Goal: Transaction & Acquisition: Purchase product/service

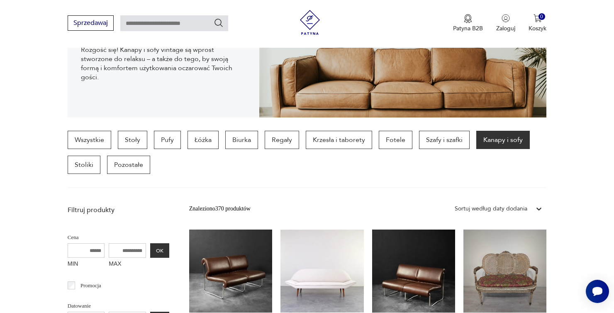
scroll to position [140, 0]
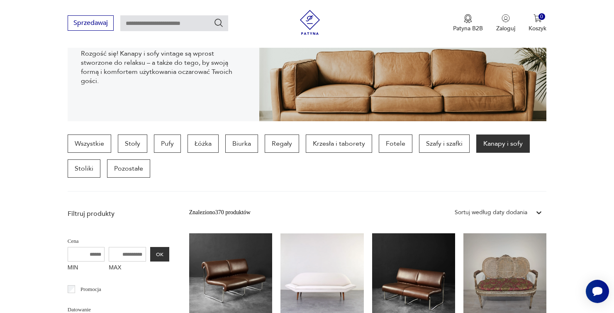
click at [115, 253] on input "MAX" at bounding box center [127, 254] width 37 height 15
type input "****"
click at [150, 255] on button "OK" at bounding box center [159, 254] width 19 height 15
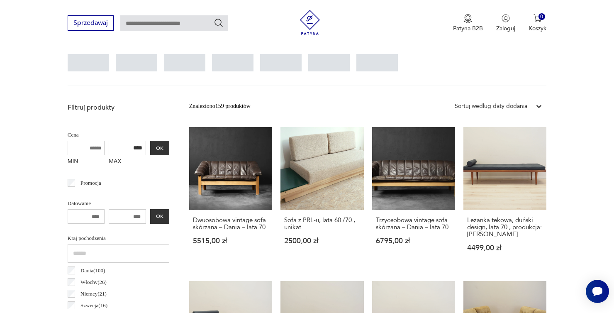
click at [297, 99] on div "Znaleziono 159 produktów Filtruj Sortuj według daty dodania Sortuj według daty …" at bounding box center [367, 106] width 357 height 15
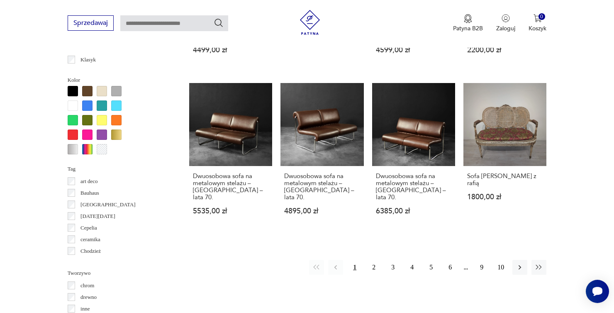
scroll to position [761, 0]
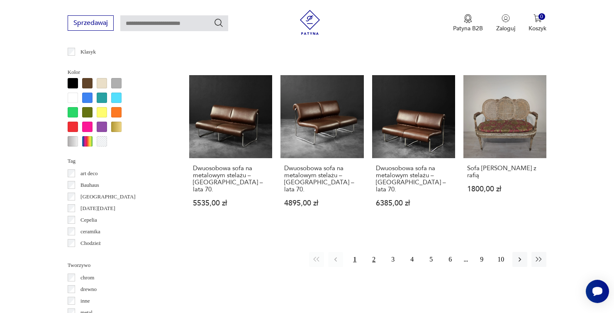
click at [372, 267] on button "2" at bounding box center [374, 259] width 15 height 15
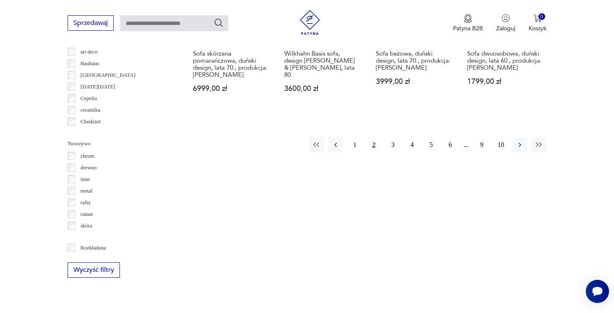
scroll to position [884, 0]
click at [398, 151] on button "3" at bounding box center [393, 143] width 15 height 15
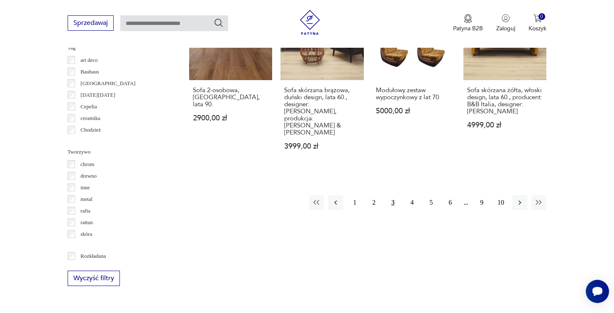
scroll to position [900, 0]
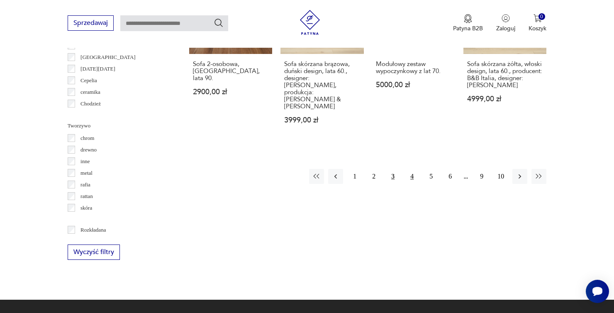
click at [413, 169] on button "4" at bounding box center [412, 176] width 15 height 15
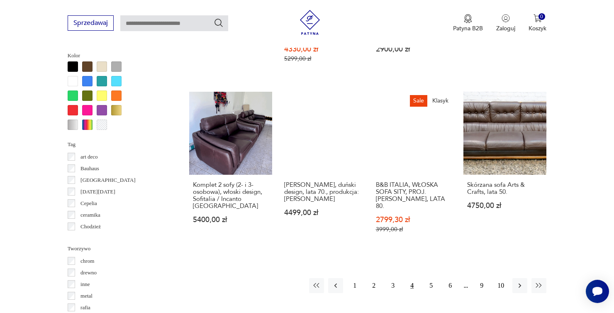
scroll to position [778, 0]
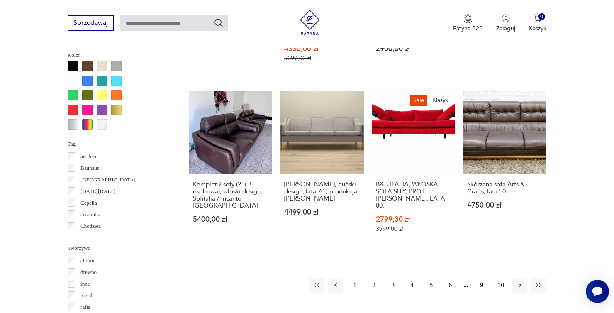
click at [431, 284] on button "5" at bounding box center [431, 285] width 15 height 15
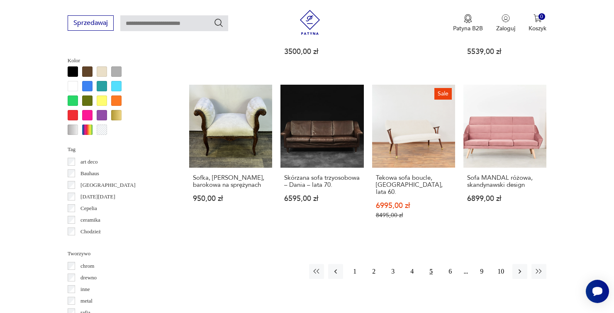
scroll to position [775, 0]
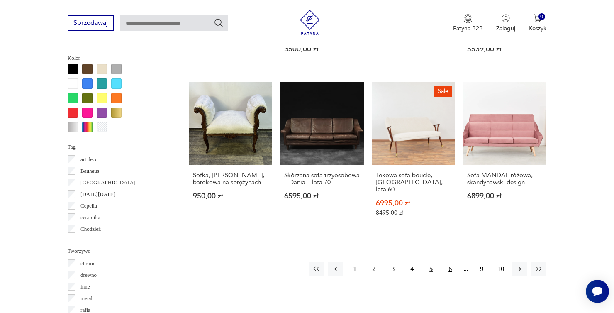
click at [453, 270] on button "6" at bounding box center [450, 269] width 15 height 15
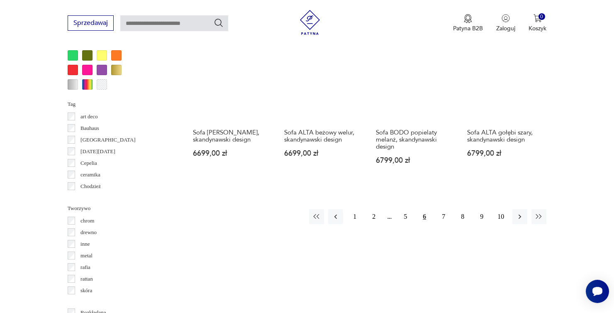
scroll to position [829, 0]
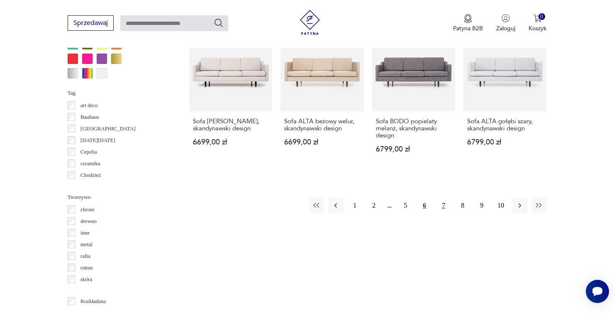
click at [445, 198] on button "7" at bounding box center [443, 205] width 15 height 15
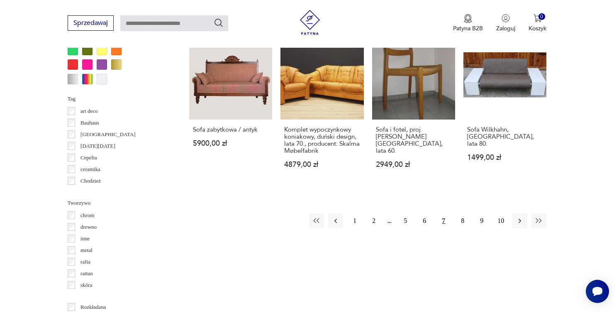
scroll to position [829, 0]
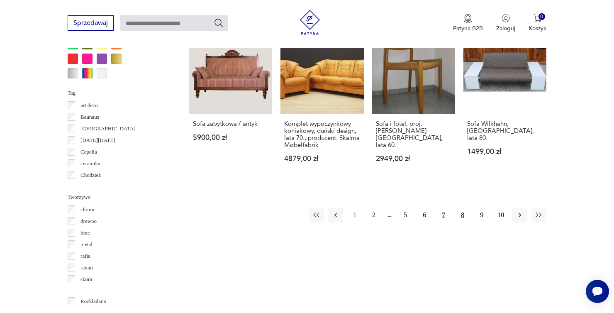
click at [465, 222] on button "8" at bounding box center [462, 215] width 15 height 15
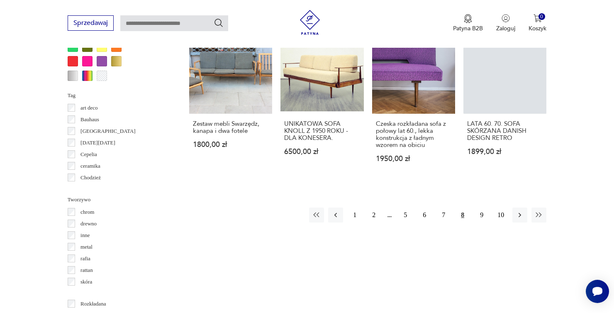
scroll to position [832, 0]
